Goal: Task Accomplishment & Management: Use online tool/utility

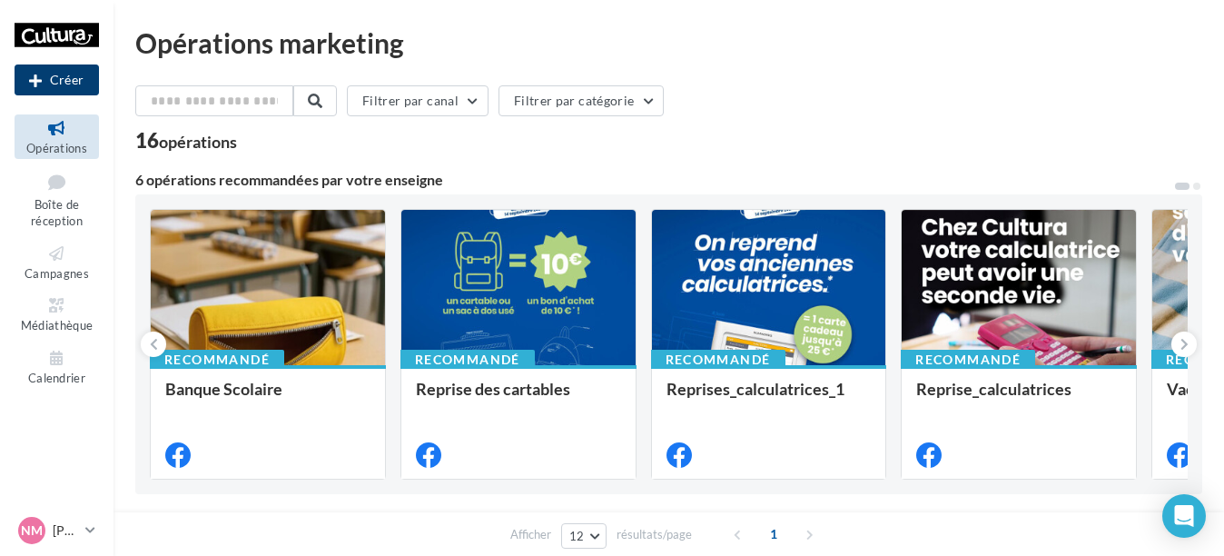
click at [59, 77] on button "Créer" at bounding box center [57, 79] width 84 height 31
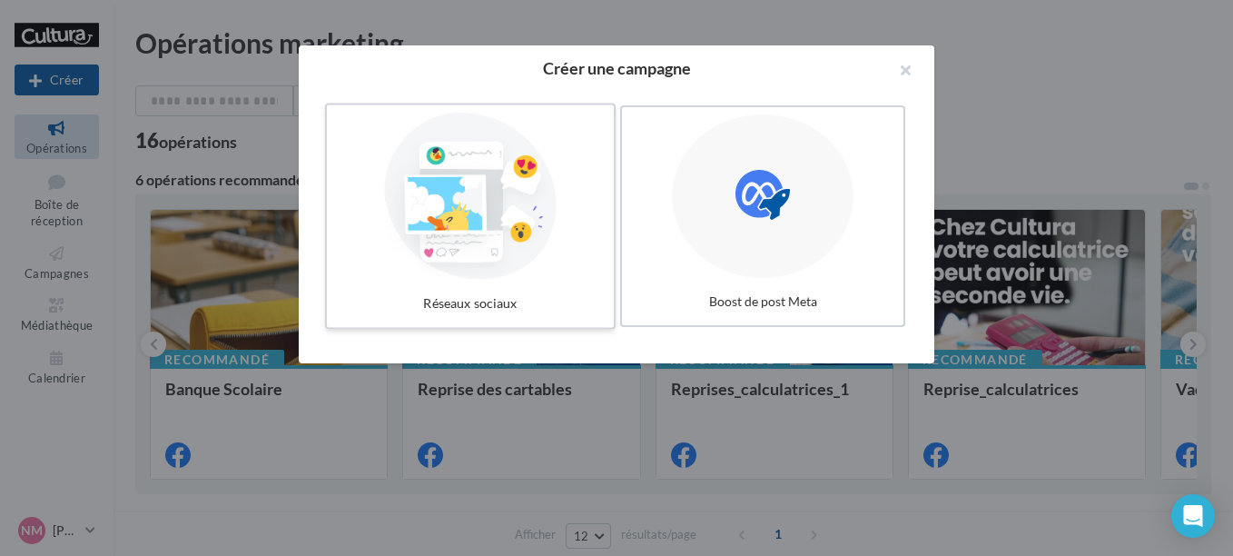
click at [505, 241] on div at bounding box center [470, 196] width 272 height 167
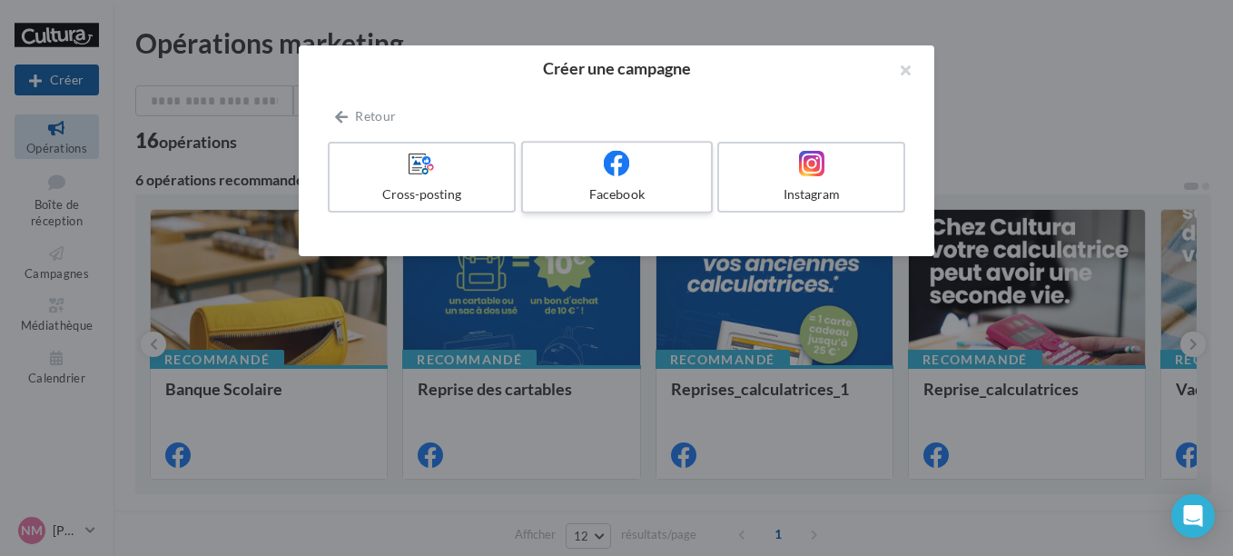
click at [657, 180] on label "Facebook" at bounding box center [617, 177] width 192 height 73
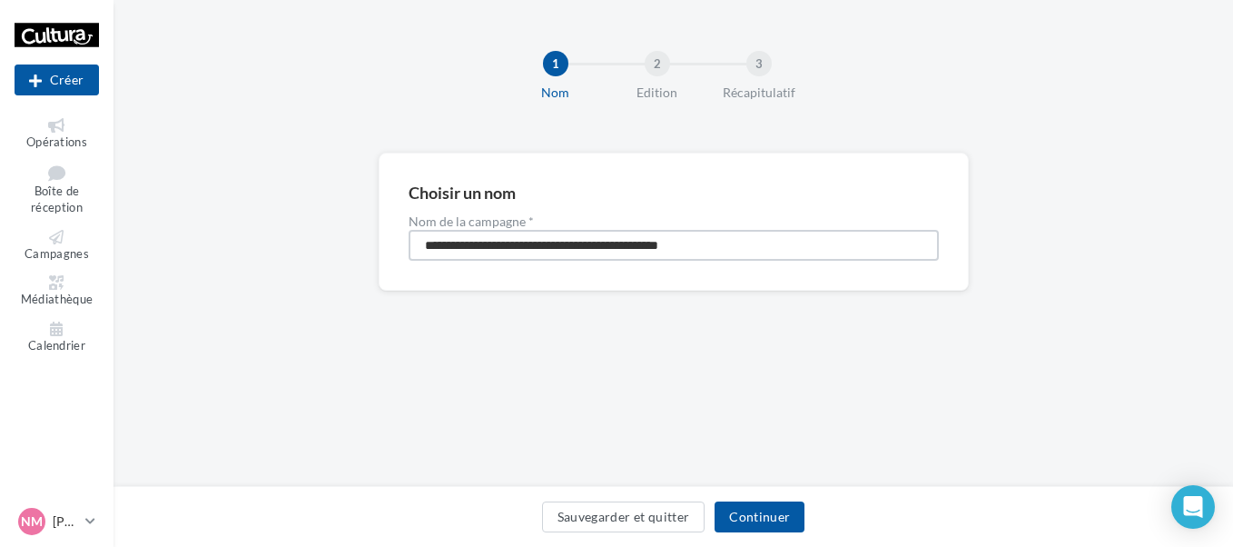
drag, startPoint x: 427, startPoint y: 248, endPoint x: 1070, endPoint y: 220, distance: 643.6
click at [1069, 220] on div "**********" at bounding box center [674, 251] width 1120 height 196
type input "**********"
click at [773, 519] on button "Continuer" at bounding box center [760, 516] width 90 height 31
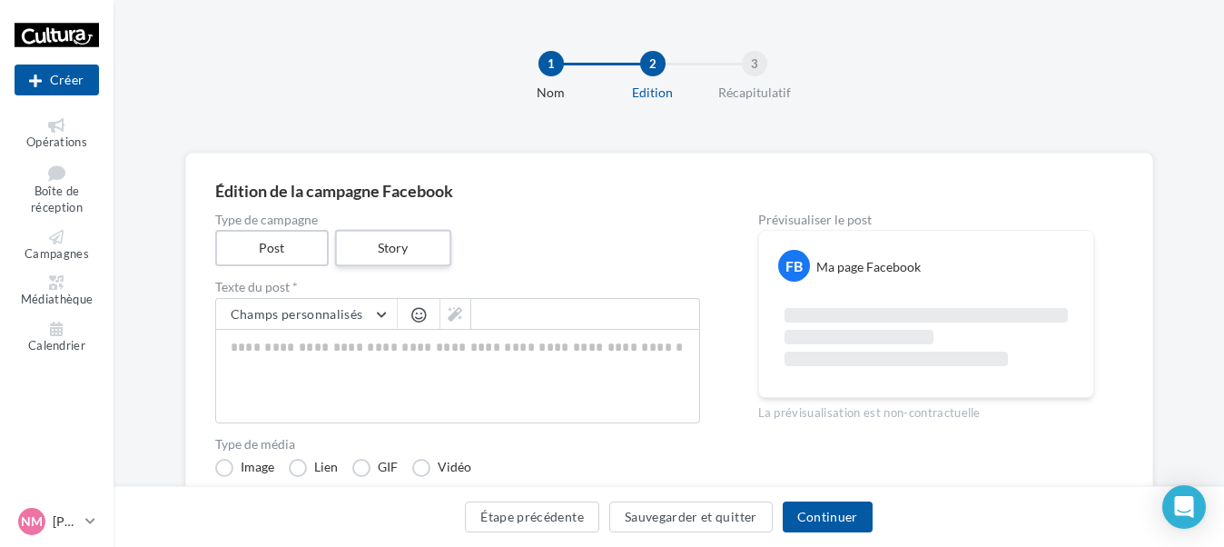
click at [344, 249] on label "Story" at bounding box center [393, 248] width 116 height 37
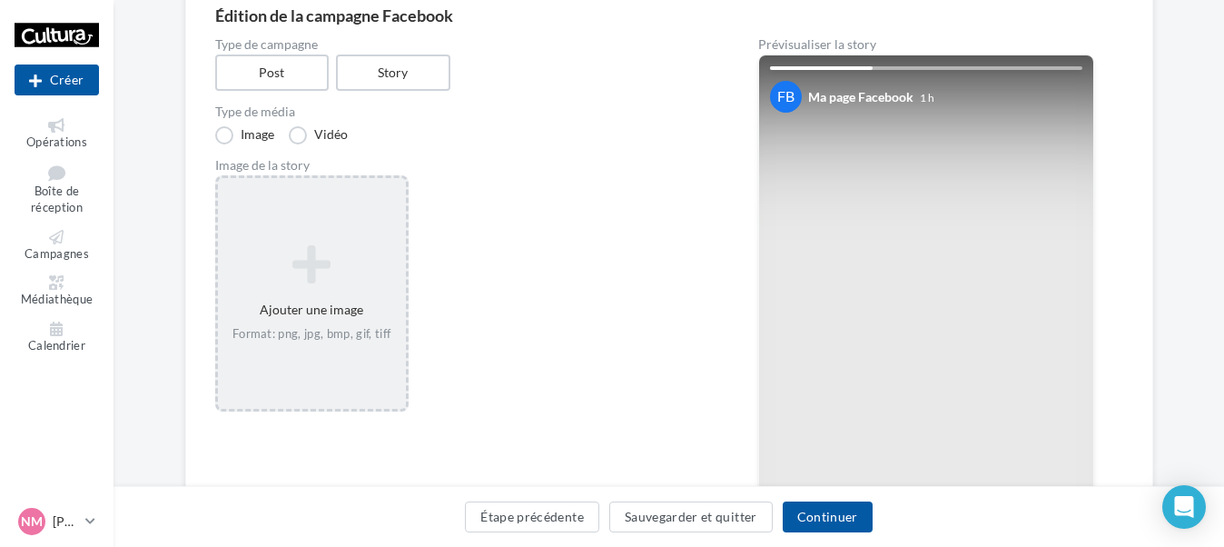
scroll to position [182, 0]
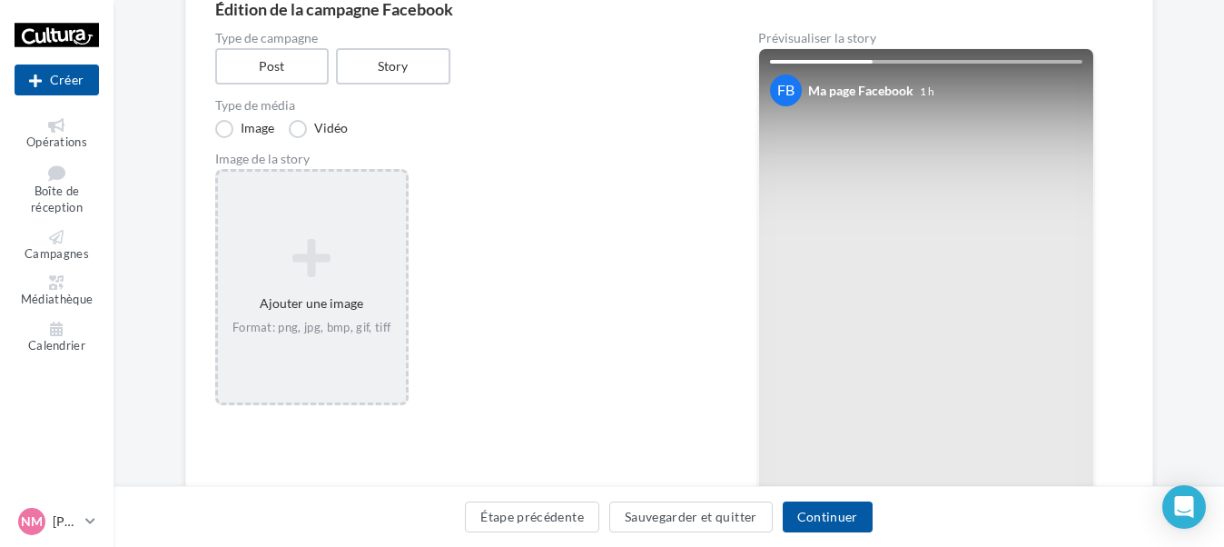
click at [294, 277] on icon at bounding box center [311, 258] width 173 height 44
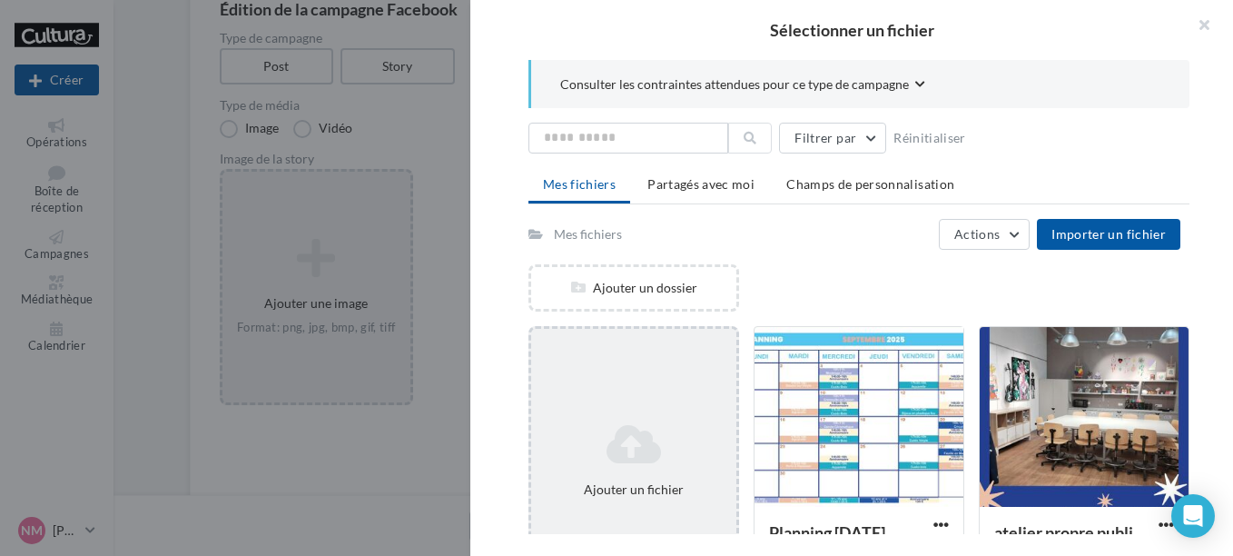
click at [677, 400] on div "Ajouter un fichier" at bounding box center [634, 460] width 211 height 269
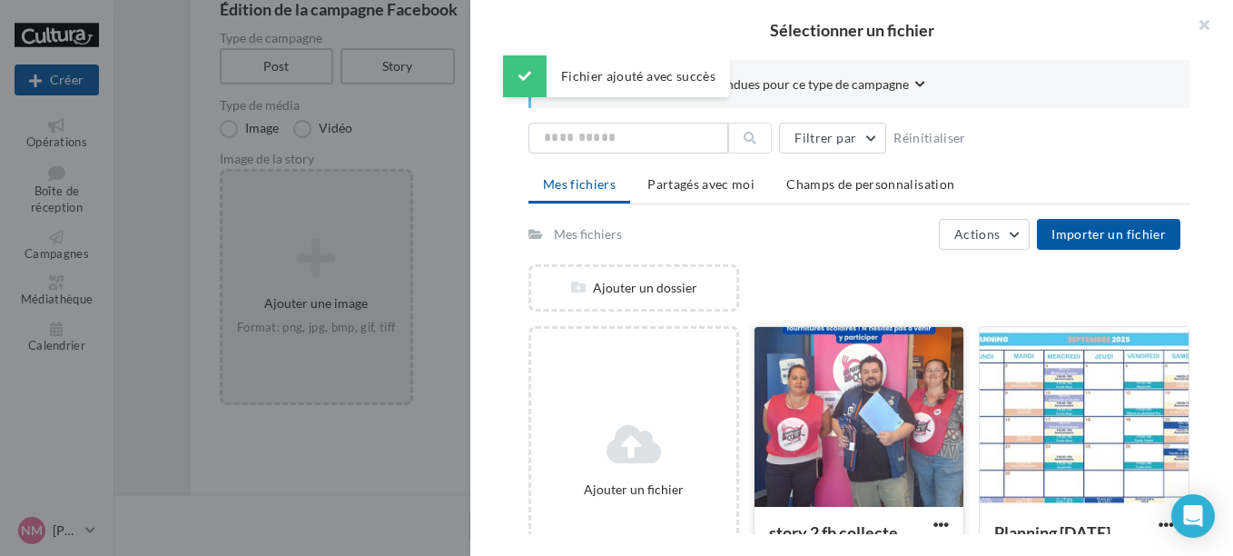
click at [754, 434] on div "story 2 fb collecte Format d'image: png" at bounding box center [859, 460] width 211 height 269
click at [820, 444] on div at bounding box center [859, 418] width 209 height 182
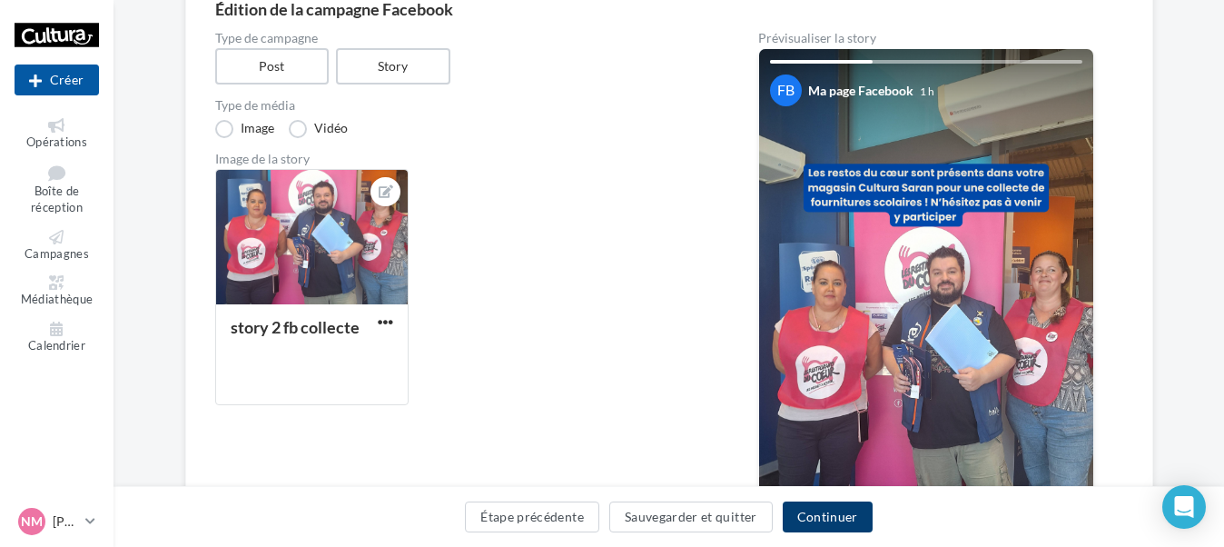
click at [822, 519] on button "Continuer" at bounding box center [828, 516] width 90 height 31
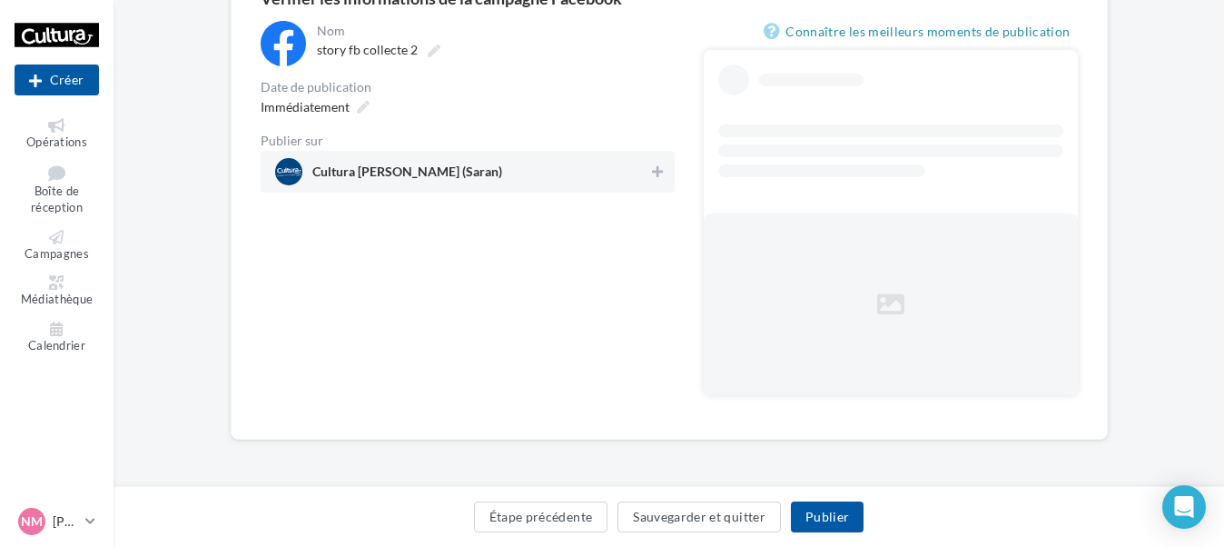
click at [545, 157] on div "Cultura Saran (Saran)" at bounding box center [468, 172] width 414 height 42
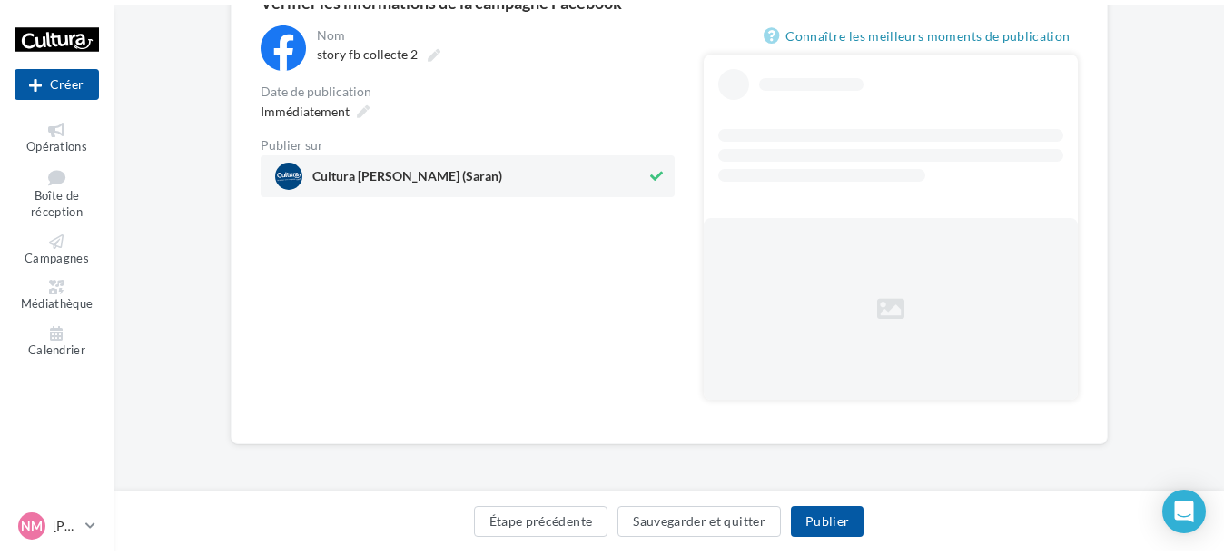
scroll to position [0, 0]
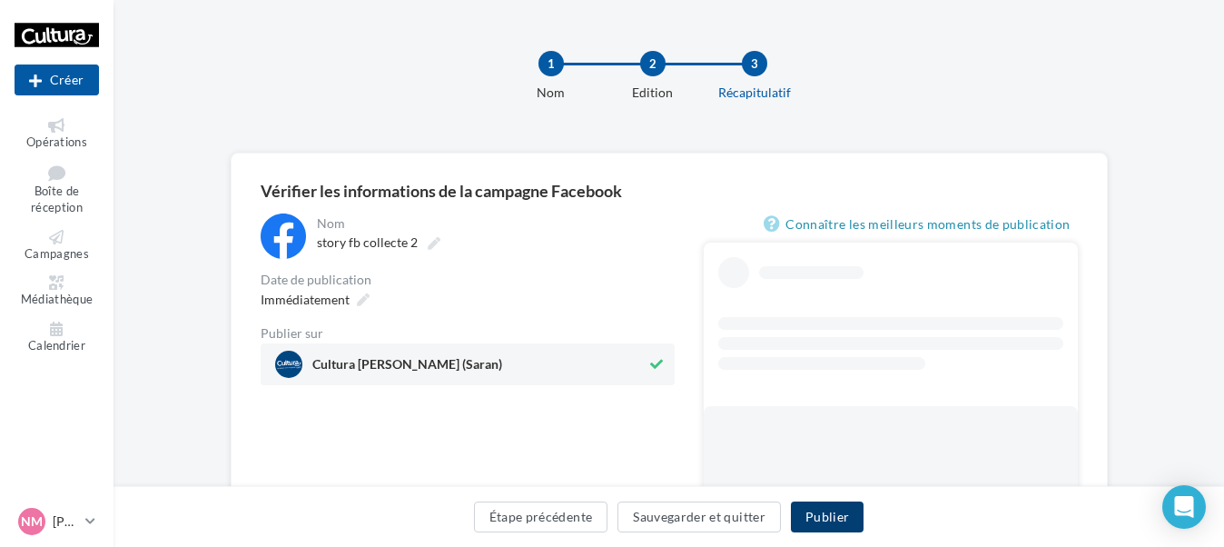
click at [839, 521] on button "Publier" at bounding box center [827, 516] width 73 height 31
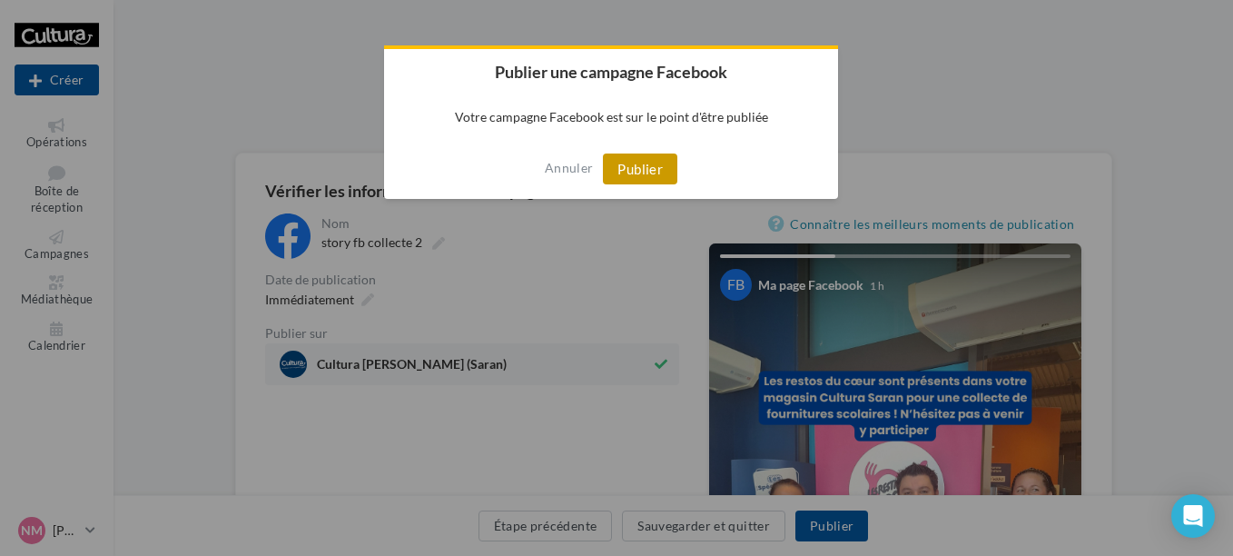
click at [642, 173] on button "Publier" at bounding box center [640, 168] width 74 height 31
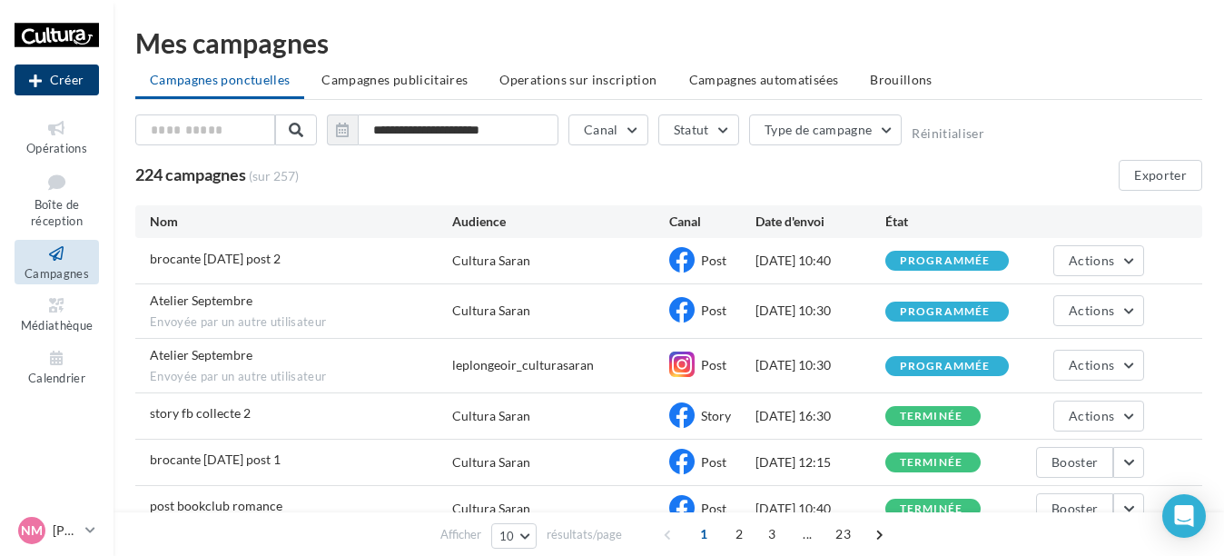
click at [62, 80] on button "Créer" at bounding box center [57, 79] width 84 height 31
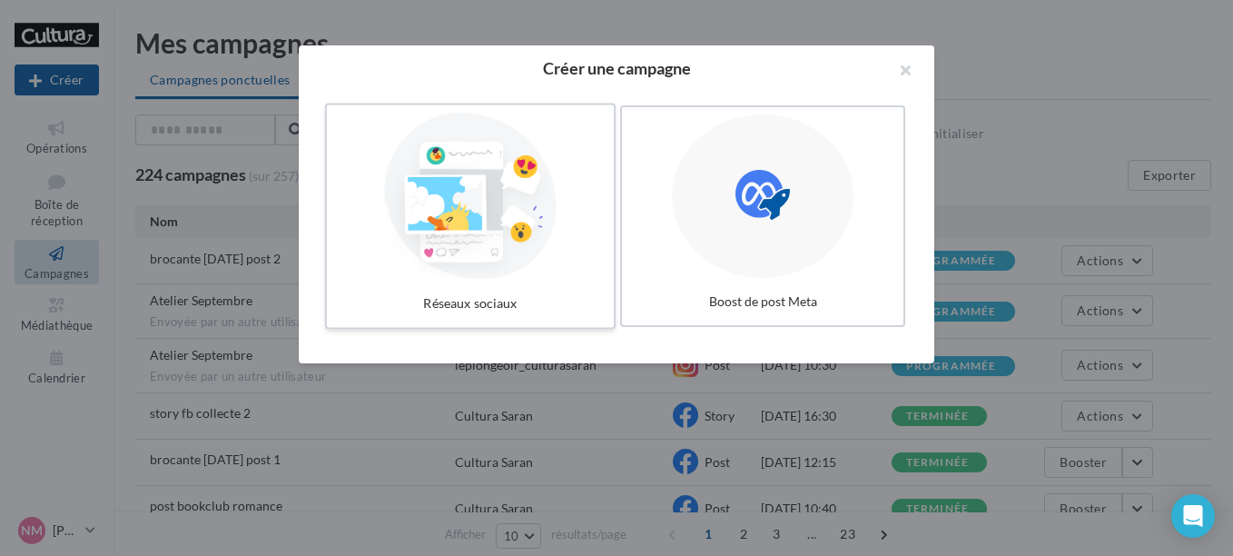
click at [578, 203] on div at bounding box center [470, 196] width 272 height 167
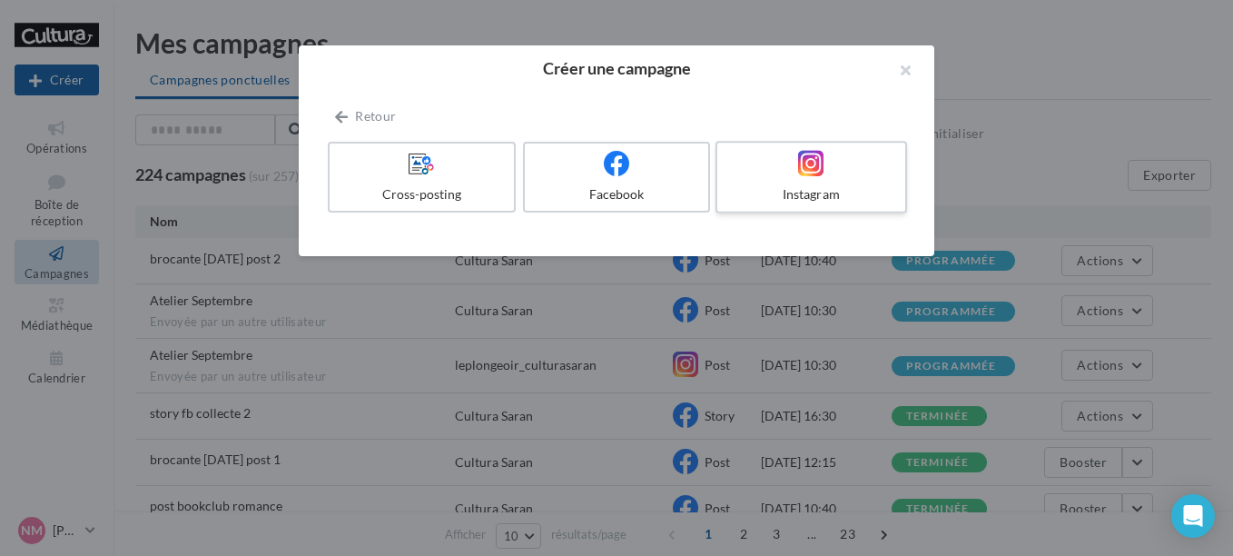
click at [873, 192] on div "Instagram" at bounding box center [811, 194] width 173 height 18
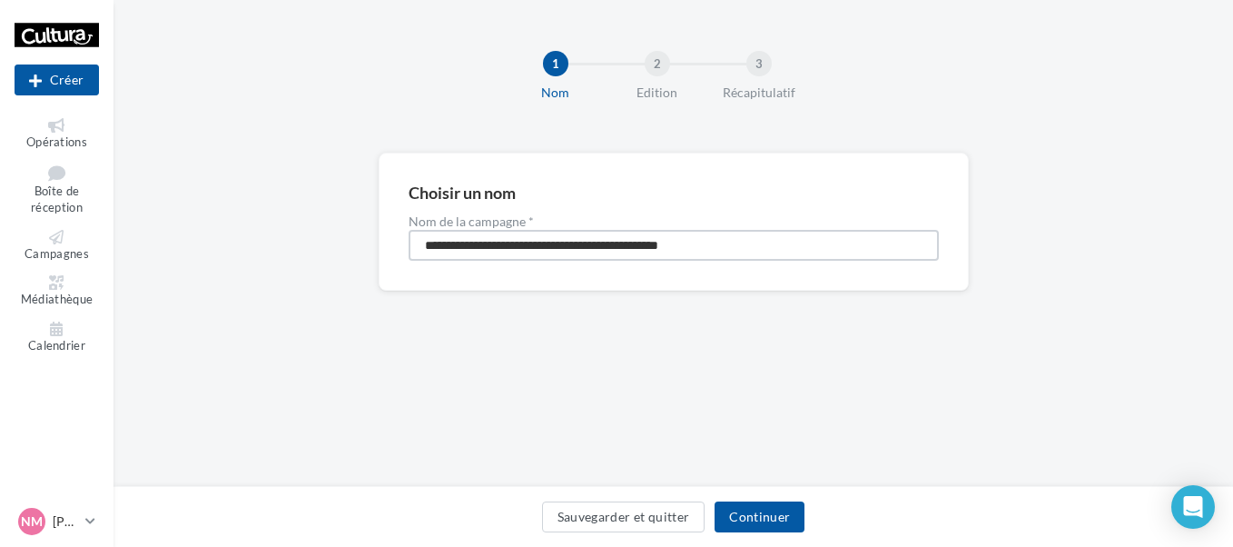
drag, startPoint x: 773, startPoint y: 258, endPoint x: 0, endPoint y: 202, distance: 774.9
click at [0, 202] on html "Nouvelle campagne Créer Opérations Boîte de réception Campagnes Médiathèque Cal…" at bounding box center [616, 273] width 1233 height 547
type input "**********"
click at [755, 523] on button "Continuer" at bounding box center [760, 516] width 90 height 31
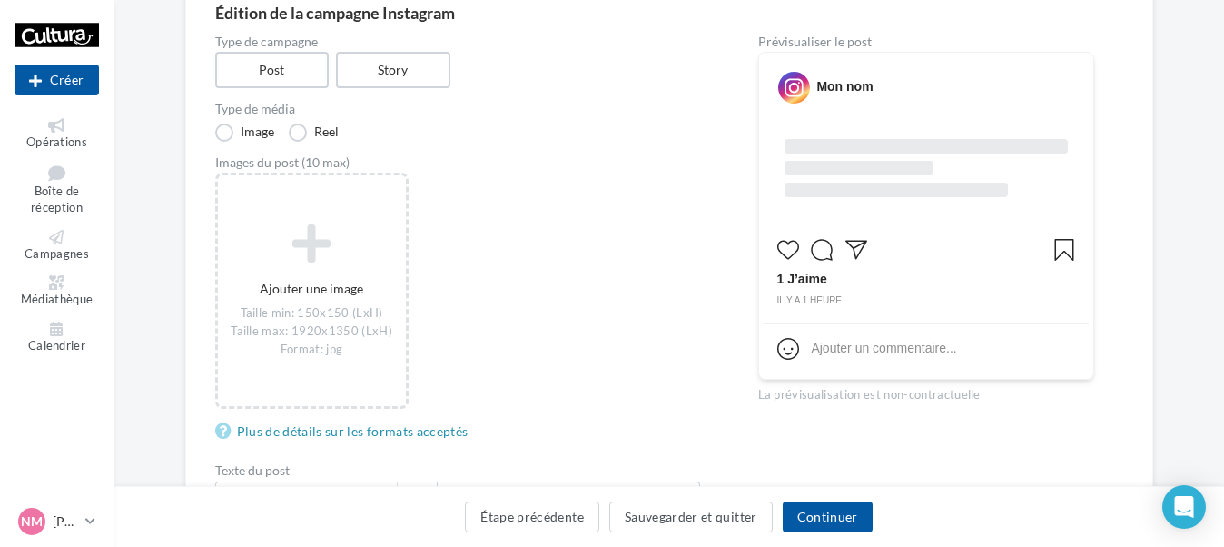
scroll to position [182, 0]
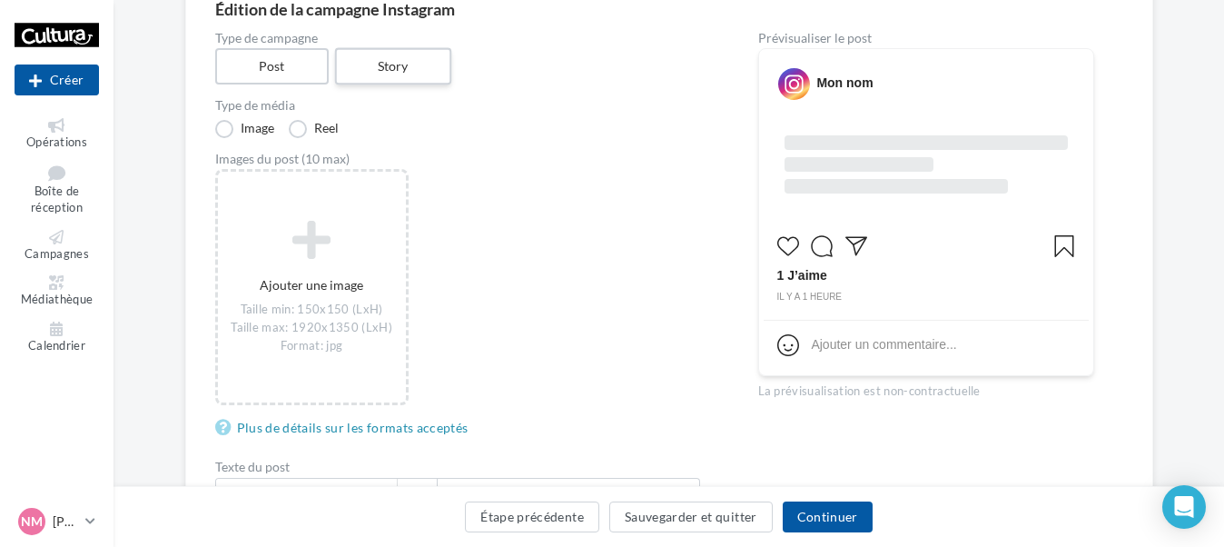
click at [403, 69] on label "Story" at bounding box center [393, 66] width 116 height 37
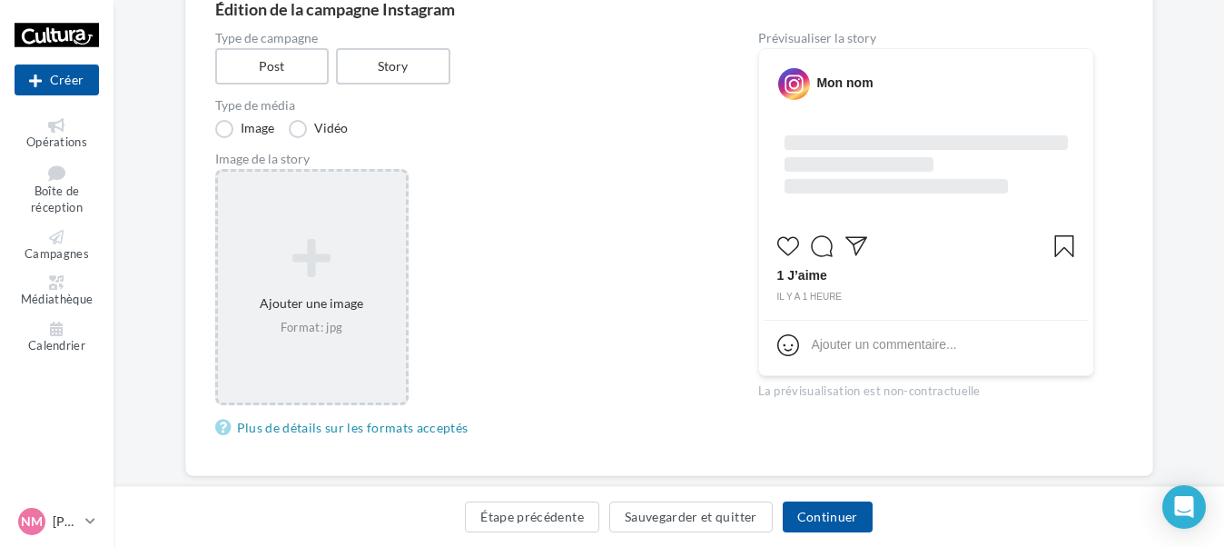
click at [371, 232] on div "Ajouter une image Format: jpg" at bounding box center [312, 287] width 188 height 116
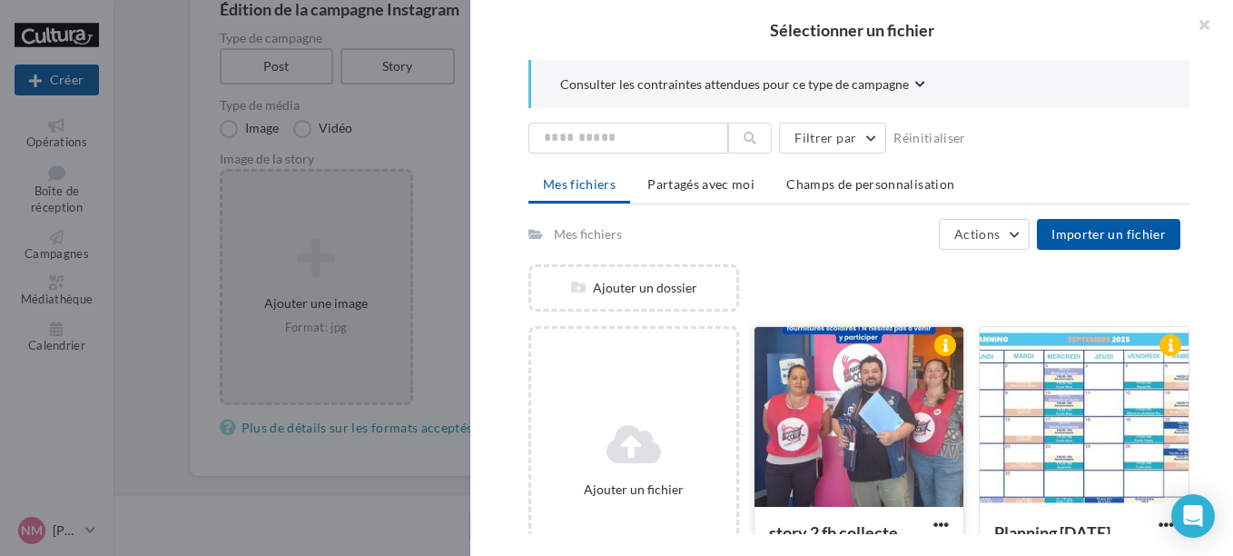
click at [874, 455] on div at bounding box center [859, 418] width 209 height 182
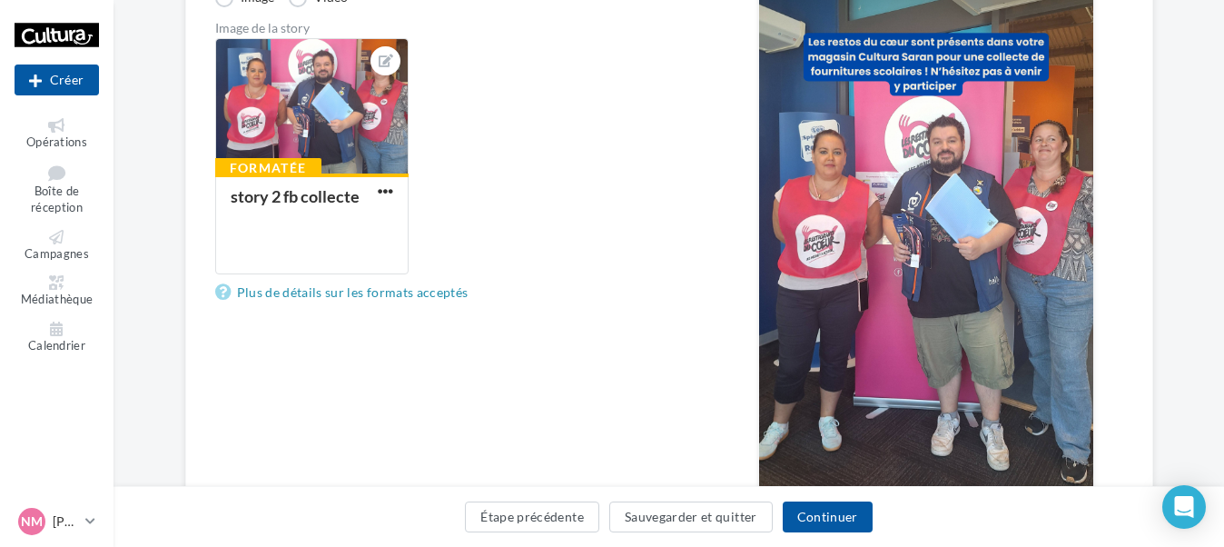
scroll to position [363, 0]
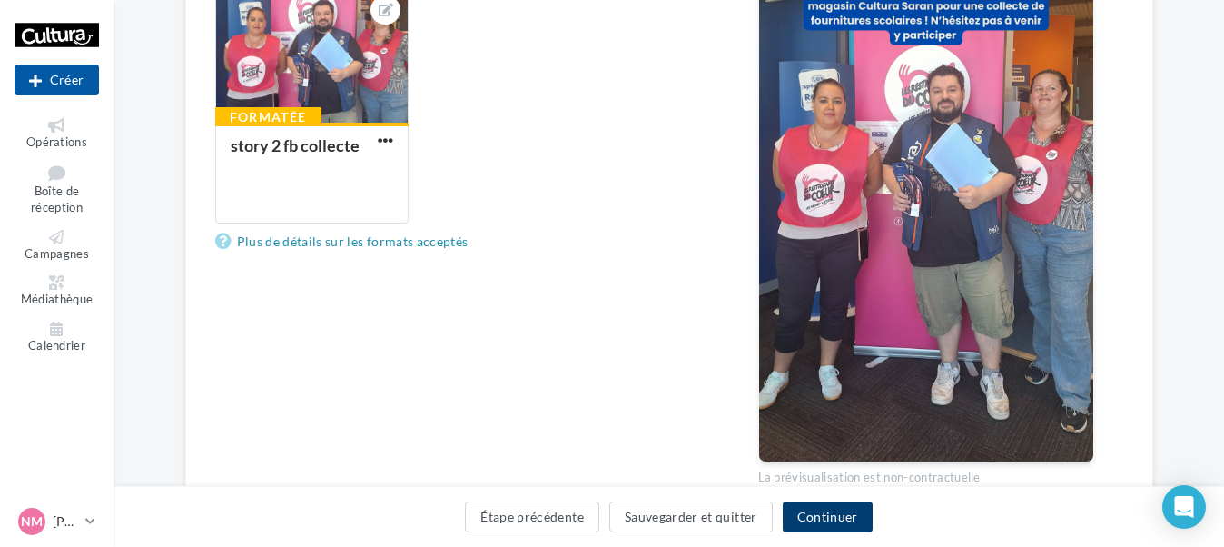
click at [830, 516] on button "Continuer" at bounding box center [828, 516] width 90 height 31
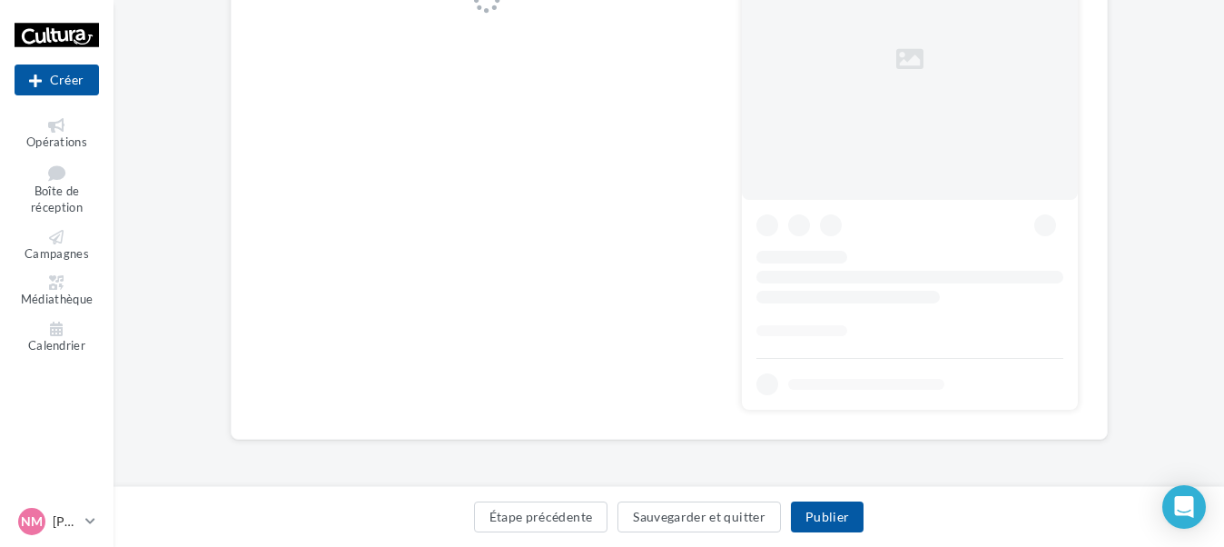
scroll to position [355, 0]
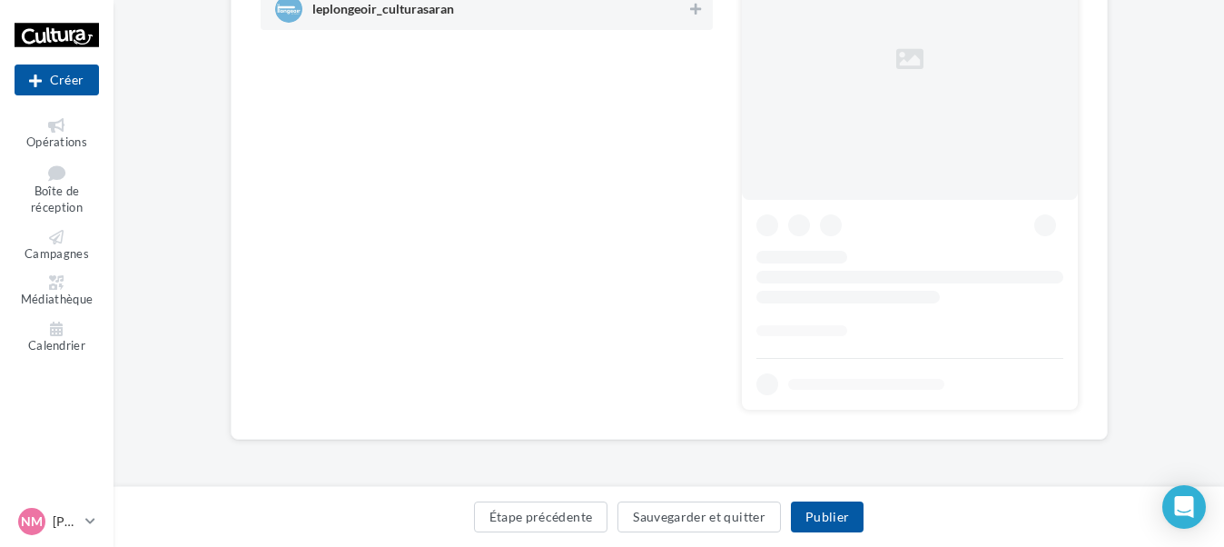
click at [430, 17] on span "leplongeoir_culturasaran" at bounding box center [383, 13] width 142 height 20
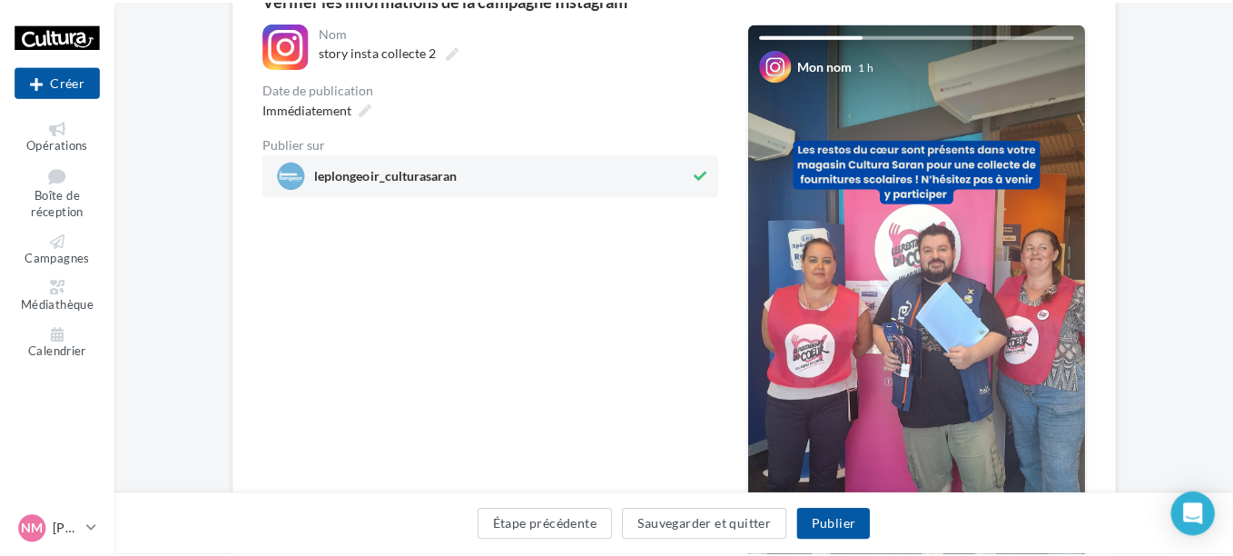
scroll to position [188, 0]
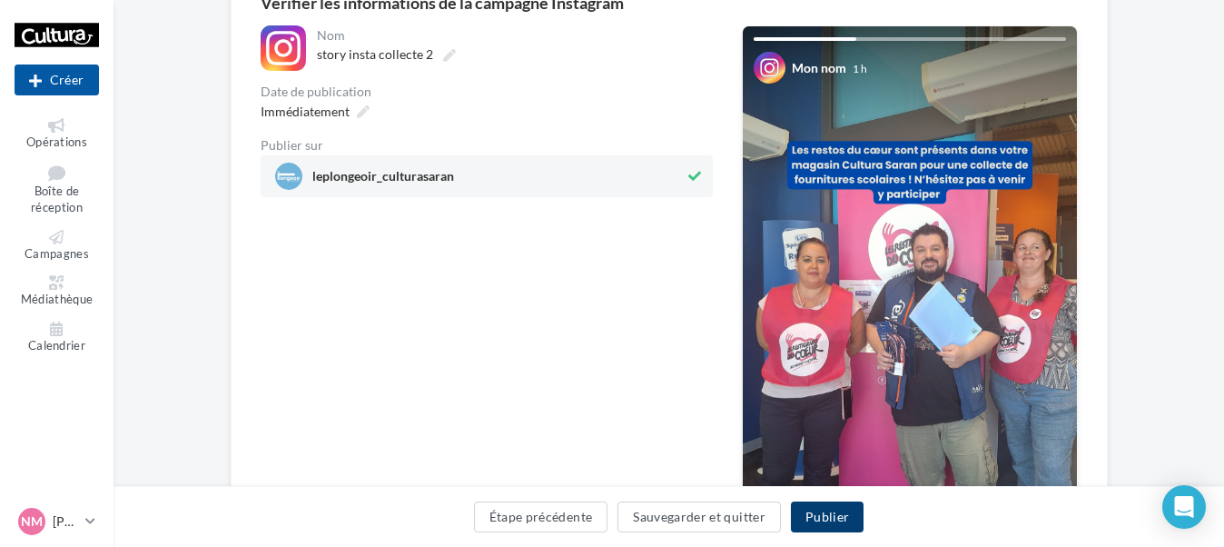
click at [827, 516] on button "Publier" at bounding box center [827, 516] width 73 height 31
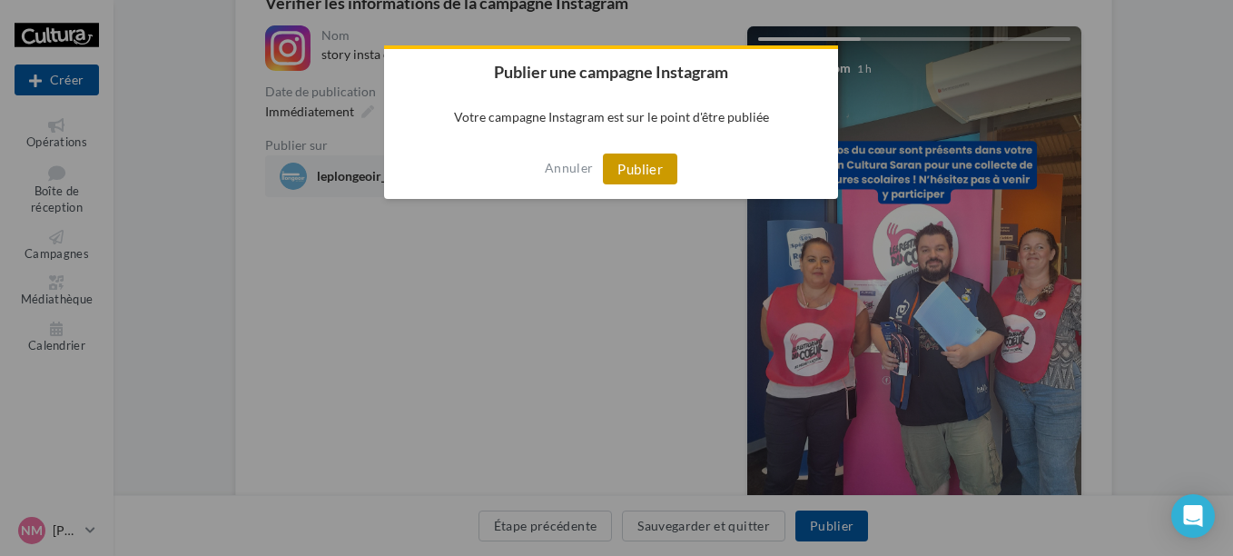
click at [659, 181] on button "Publier" at bounding box center [640, 168] width 74 height 31
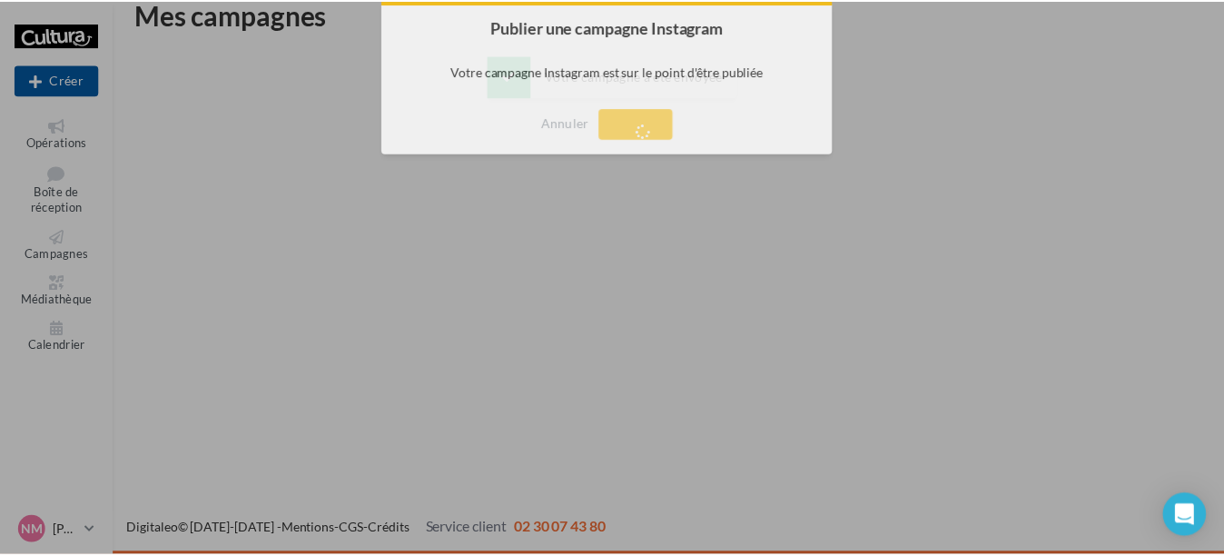
scroll to position [29, 0]
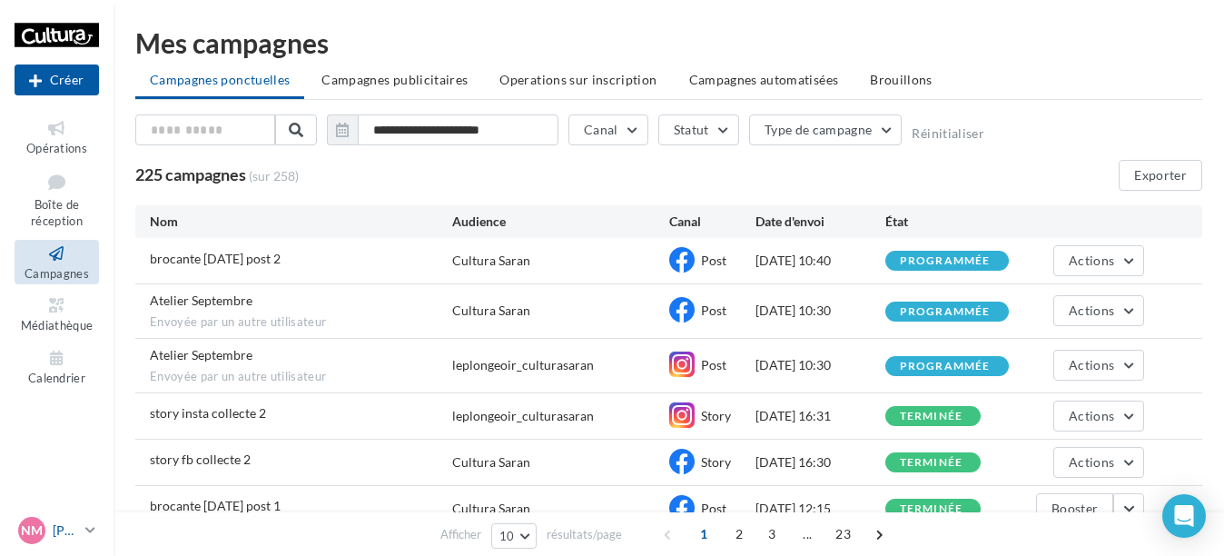
click at [79, 528] on link "NM [GEOGRAPHIC_DATA] [PERSON_NAME][EMAIL_ADDRESS][DOMAIN_NAME]" at bounding box center [57, 530] width 84 height 35
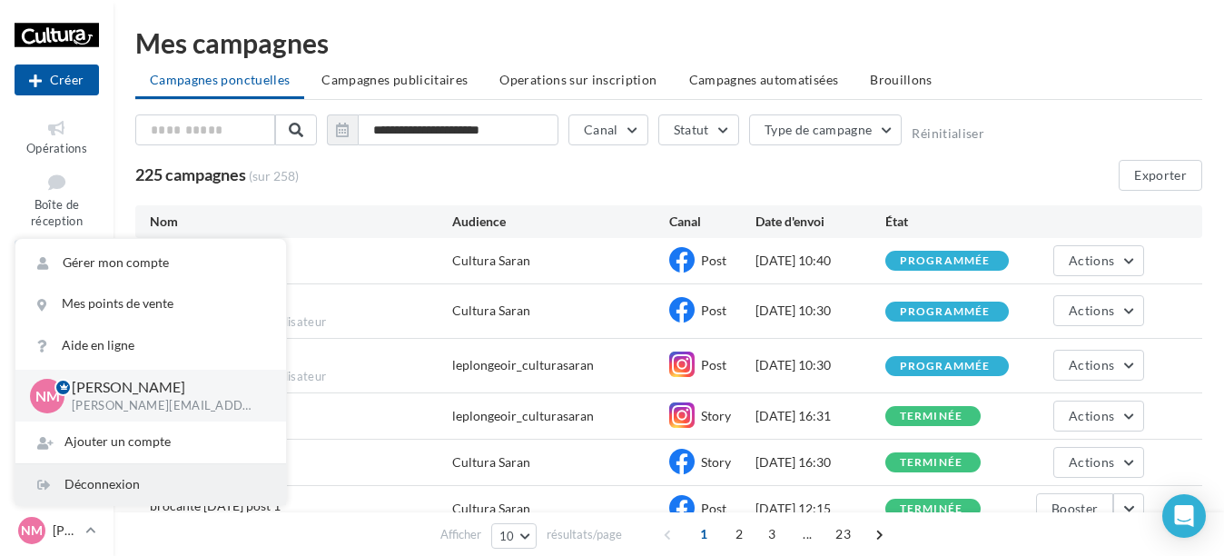
click at [111, 483] on div "Déconnexion" at bounding box center [150, 484] width 271 height 41
